Goal: Check status: Check status

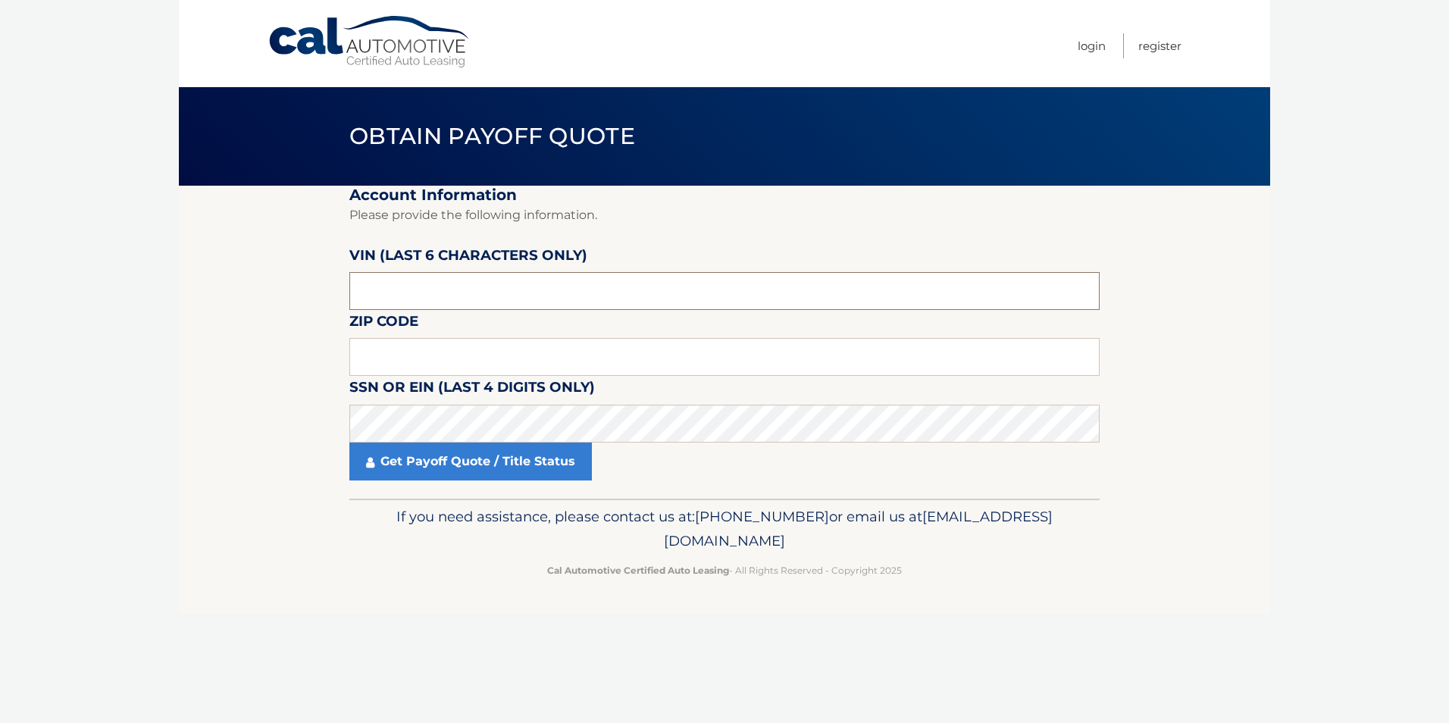
click at [459, 306] on input "text" at bounding box center [724, 291] width 750 height 38
type input "181607"
type input "16059"
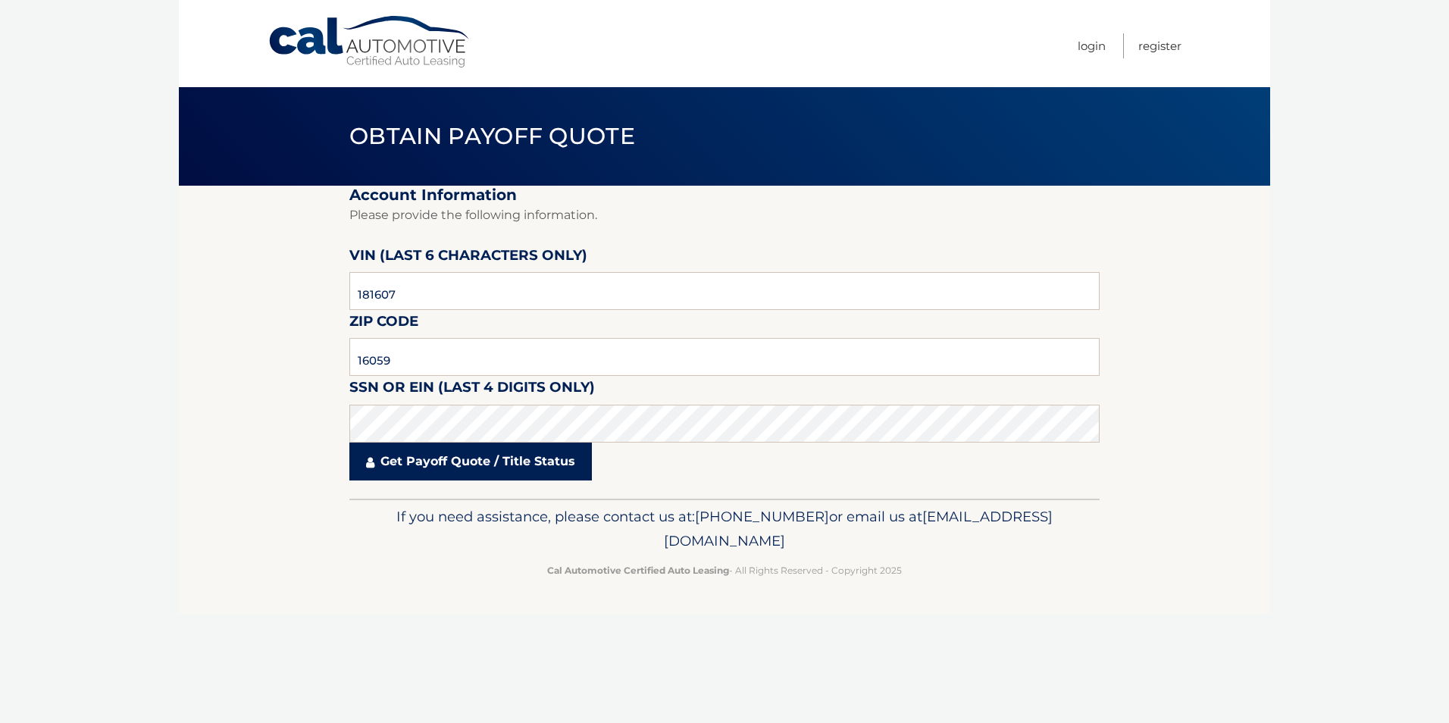
click at [462, 453] on link "Get Payoff Quote / Title Status" at bounding box center [470, 462] width 243 height 38
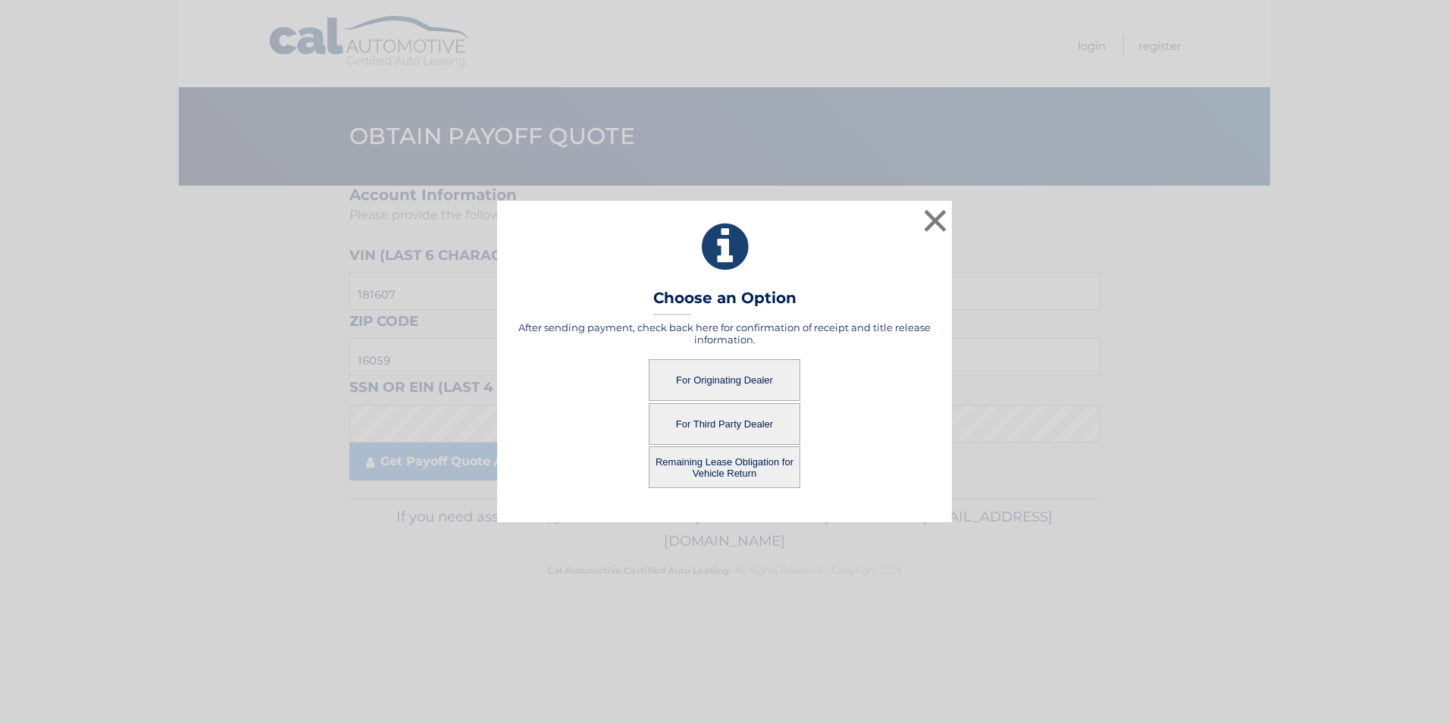
click at [758, 377] on button "For Originating Dealer" at bounding box center [725, 380] width 152 height 42
click at [724, 377] on button "For Originating Dealer" at bounding box center [725, 380] width 152 height 42
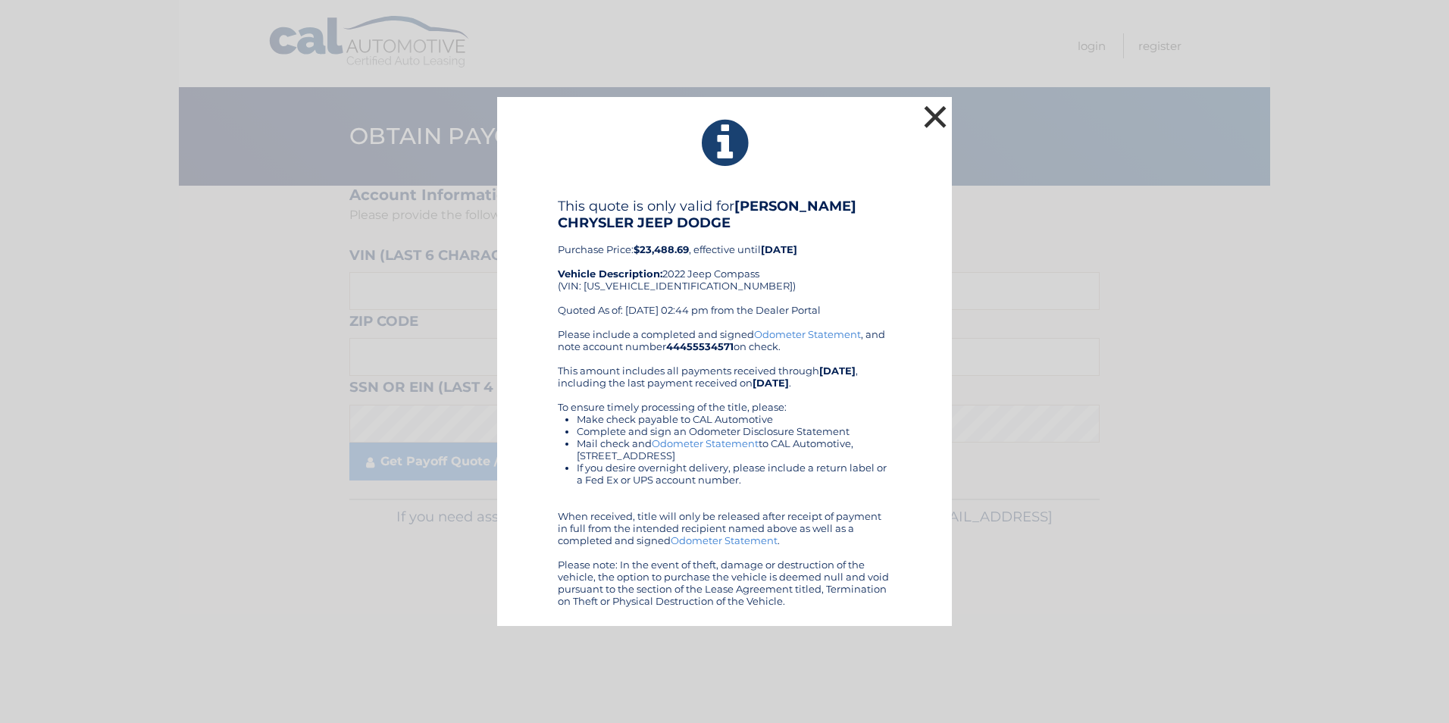
drag, startPoint x: 935, startPoint y: 107, endPoint x: 970, endPoint y: 108, distance: 34.9
click at [960, 108] on div "× This quote is only valid for KREBS CHRYSLER JEEP DODGE Purchase Price: $23,48…" at bounding box center [724, 361] width 1437 height 529
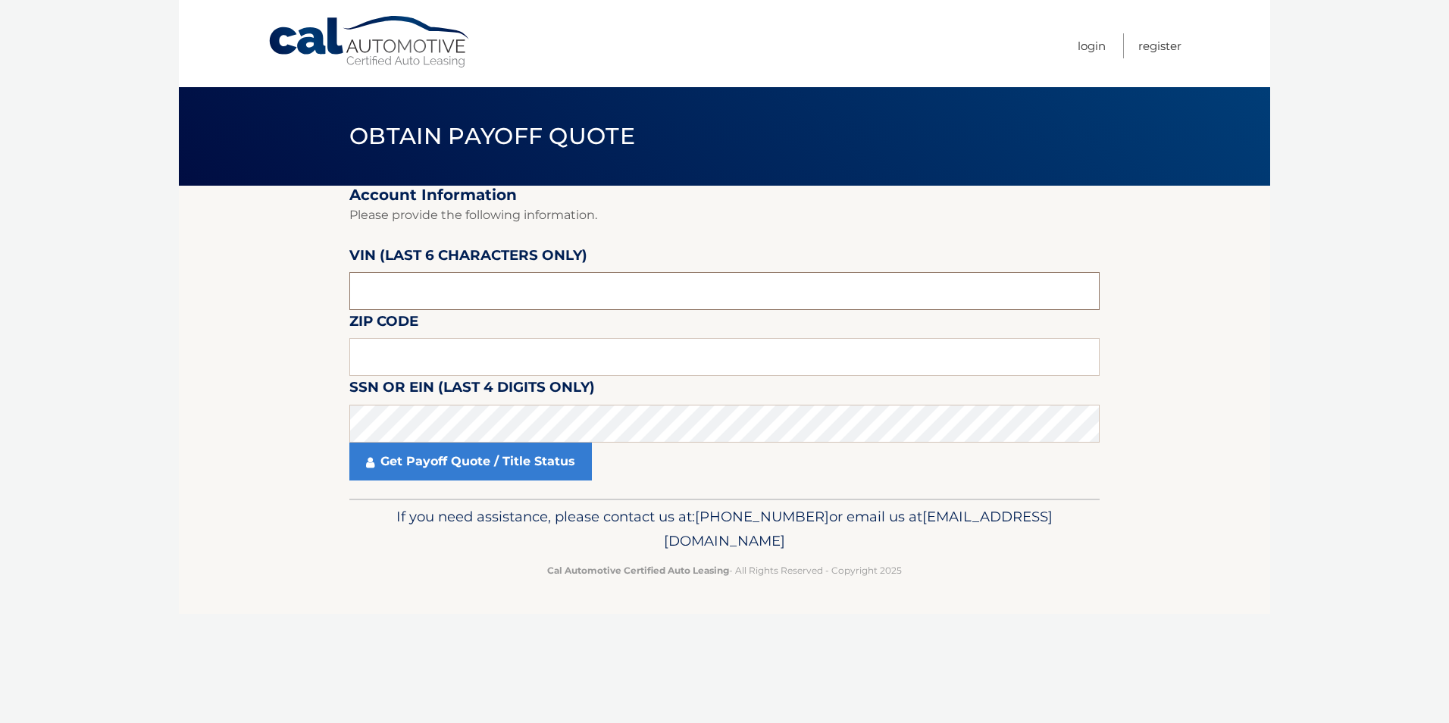
click at [562, 287] on input "text" at bounding box center [724, 291] width 750 height 38
